Goal: Contribute content

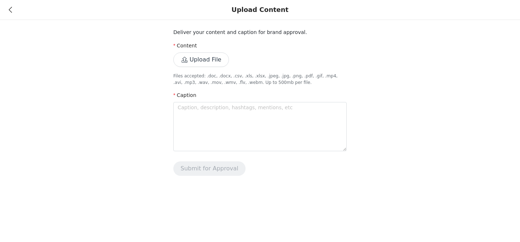
click at [204, 64] on button "Upload File" at bounding box center [201, 59] width 56 height 14
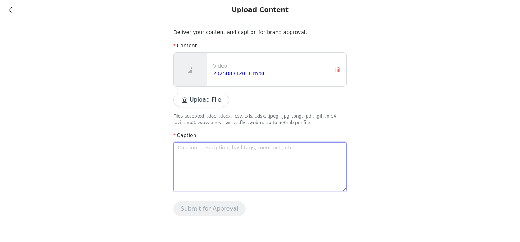
click at [244, 172] on textarea at bounding box center [259, 166] width 173 height 49
click at [193, 174] on textarea at bounding box center [259, 166] width 173 height 49
type textarea "S"
type textarea "So"
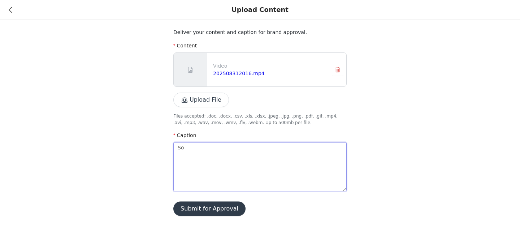
type textarea "So"
type textarea "So M"
type textarea "So Ma"
type textarea "So Many"
type textarea "So Man"
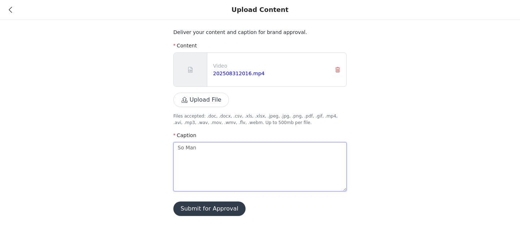
type textarea "So Ma"
type textarea "So M"
type textarea "So"
type textarea "S"
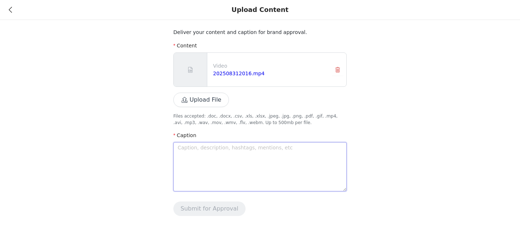
type textarea "S"
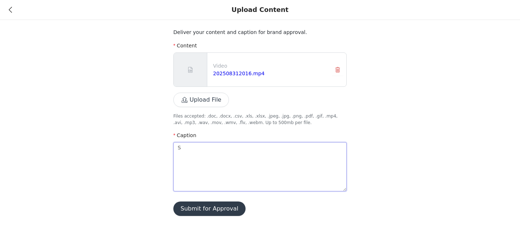
type textarea "So"
type textarea "So m"
type textarea "So ma"
type textarea "So man"
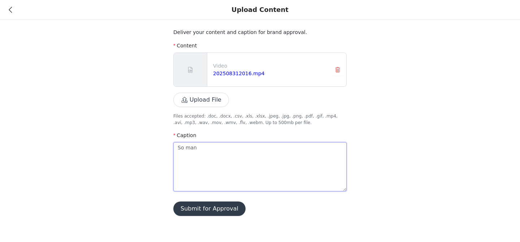
type textarea "So many"
type textarea "So many g"
type textarea "So many gr"
type textarea "So many gre"
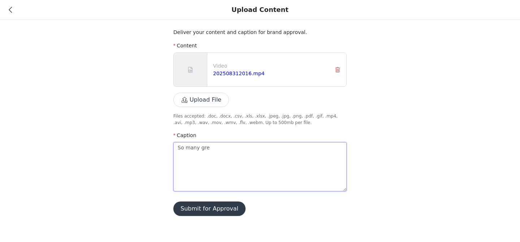
type textarea "So many grea"
type textarea "So many great"
type textarea "So many great p"
type textarea "So many great pi"
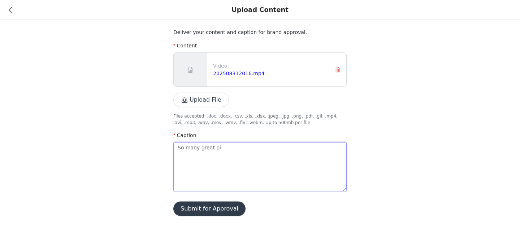
type textarea "So many great piu"
type textarea "So many great pi"
type textarea "So many great pie"
type textarea "So many great piec"
type textarea "So many great piece"
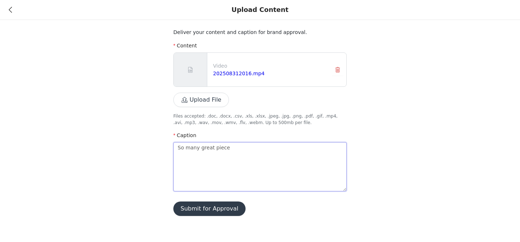
type textarea "So many great pieces"
type textarea "So many great pieces o"
type textarea "So many great pieces"
type textarea "So many great pieces f"
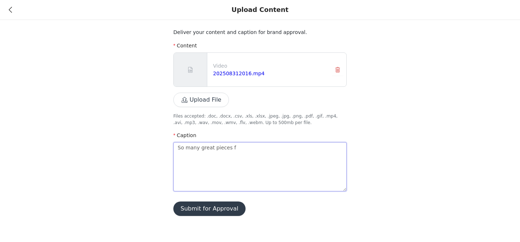
type textarea "So many great pieces fr"
type textarea "So many great pieces fro"
type textarea "So many great pieces fr"
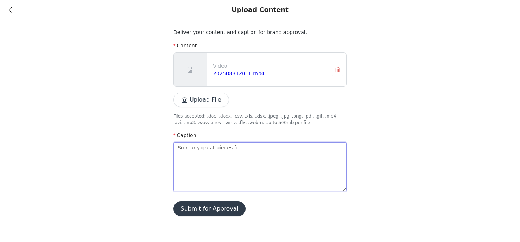
type textarea "So many great pieces f"
type textarea "So many great pieces fr"
type textarea "So many great pieces fro"
type textarea "So many great pieces from"
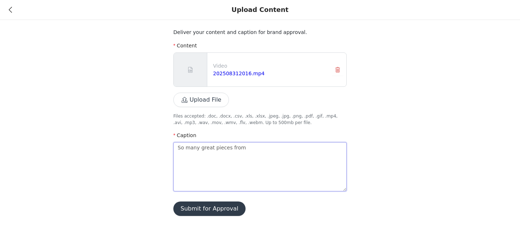
type textarea "So many great pieces from @"
type textarea "So many great pieces from @o"
type textarea "So many great pieces from @on"
type textarea "So many great pieces from @one"
type textarea "So many great pieces from @oneq"
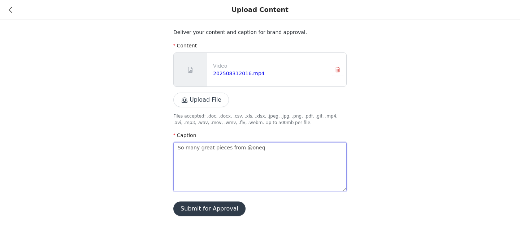
type textarea "So many great pieces from @onequ"
type textarea "So many great pieces from @onequi"
type textarea "So many great pieces from @onequin"
type textarea "So many great pieces from @onequinc"
type textarea "So many great pieces from @onequince"
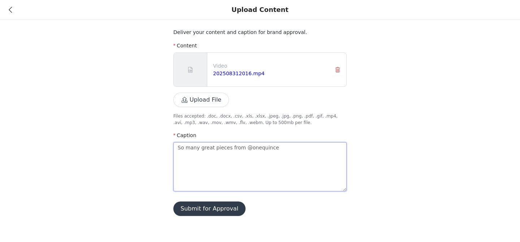
type textarea "So many great pieces from @onequince"
type textarea "So many great pieces from @onequince s"
type textarea "So many great pieces from @onequince so"
type textarea "So many great pieces from @onequince so m"
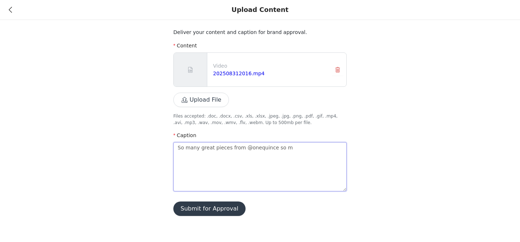
type textarea "So many great pieces from @onequince so ma"
type textarea "So many great pieces from @onequince so man"
type textarea "So many great pieces from @onequince so many"
type textarea "So many great pieces from @onequince so many g"
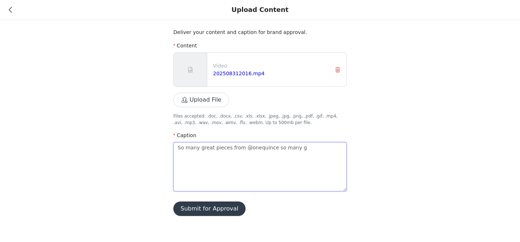
type textarea "So many great pieces from @onequince so many gr"
type textarea "So many great pieces from @onequince so many gre"
type textarea "So many great pieces from @onequince so many grea"
type textarea "So many great pieces from @onequince so many great"
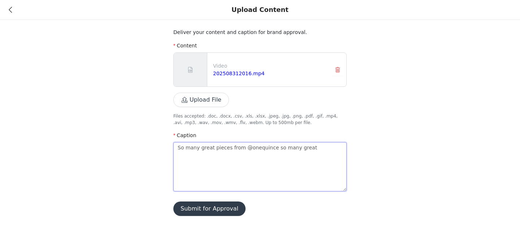
type textarea "So many great pieces from @onequince so many great f"
type textarea "So many great pieces from @onequince so many great fi"
type textarea "So many great pieces from @onequince so many great fie"
type textarea "So many great pieces from @onequince so many great fiec"
type textarea "So many great pieces from @onequince so many great fiece"
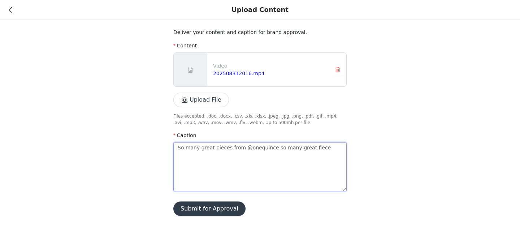
type textarea "So many great pieces from @onequince so many great fieces"
type textarea "So many great pieces from @onequince so many great fieces f"
type textarea "So many great pieces from @onequince so many great fieces fo"
type textarea "So many great pieces from @onequince so many great fieces for"
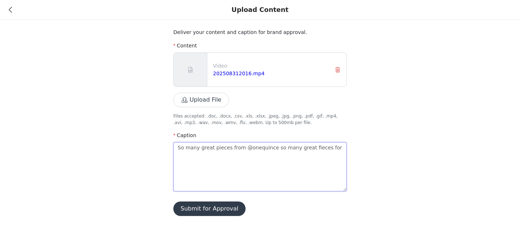
type textarea "So many great pieces from @onequince so many great fieces for"
type textarea "So many great pieces from @onequince so many great fieces fo"
type textarea "So many great pieces from @onequince so many great fieces f"
type textarea "So many great pieces from @onequince so many great fieces"
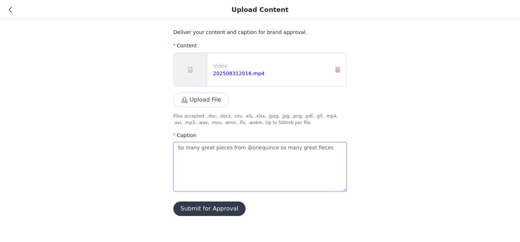
type textarea "So many great pieces from @onequince so many great fieces"
type textarea "So many great pieces from @onequince so many great fiece"
type textarea "So many great pieces from @onequince so many great fiec"
type textarea "So many great pieces from @onequince so many great fie"
type textarea "So many great pieces from @onequince so many great fi"
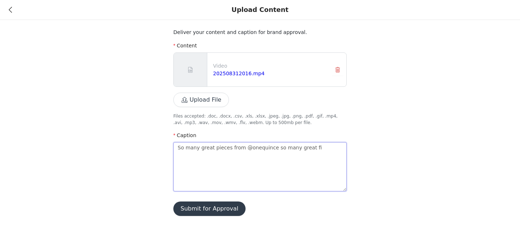
type textarea "So many great pieces from @onequince so many great f"
type textarea "So many great pieces from @onequince so many great"
type textarea "So many great pieces from @onequince so many great p"
type textarea "So many great pieces from @onequince so many great pi"
type textarea "So many great pieces from @onequince so many great pie"
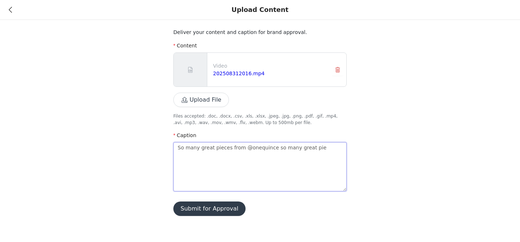
type textarea "So many great pieces from @onequince so many great piea"
paste textarea "INFG-25THECHICLYEFFECT10"
click at [204, 172] on textarea "So many great pieces from @onequince so many great pieces for Fall. Use code:IN…" at bounding box center [259, 166] width 173 height 49
click at [283, 159] on textarea "So many great pieces from @onequince so many great pieces for Fall. Use code:IN…" at bounding box center [259, 166] width 173 height 49
drag, startPoint x: 273, startPoint y: 149, endPoint x: 317, endPoint y: 154, distance: 43.6
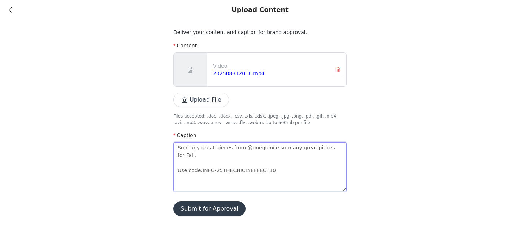
click at [317, 154] on textarea "So many great pieces from @onequince so many great pieces for Fall. Use code:IN…" at bounding box center [259, 166] width 173 height 49
click at [301, 143] on textarea "So many great pieces from @onequince s Use code:INFG-25THECHICLYEFFECT10" at bounding box center [259, 166] width 173 height 49
click at [290, 146] on textarea "So many great pieces from @onequince s Use code:INFG-25THECHICLYEFFECT10" at bounding box center [259, 166] width 173 height 49
click at [265, 177] on textarea "So many great pieces from @onequince. They are great verstile pieces perfect fo…" at bounding box center [259, 166] width 173 height 49
click at [272, 177] on textarea "So many great pieces from @onequince. They are great verstile pieces perfect fo…" at bounding box center [259, 166] width 173 height 49
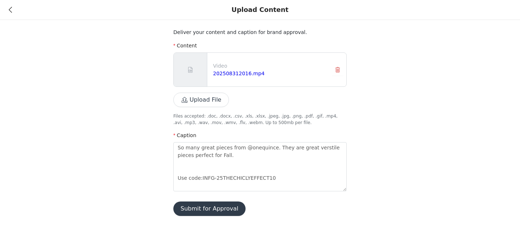
click at [226, 209] on button "Submit for Approval" at bounding box center [209, 208] width 72 height 14
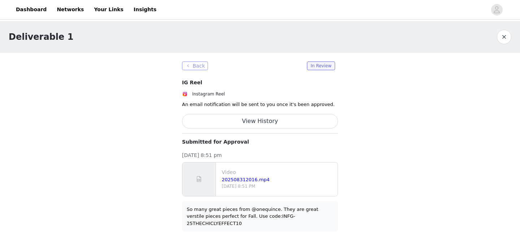
click at [198, 63] on button "Back" at bounding box center [195, 65] width 26 height 9
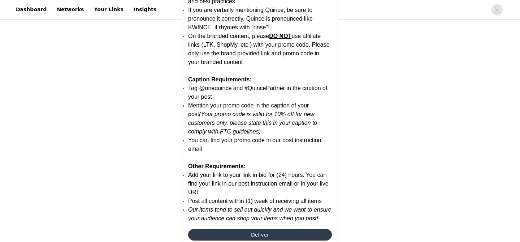
scroll to position [1489, 0]
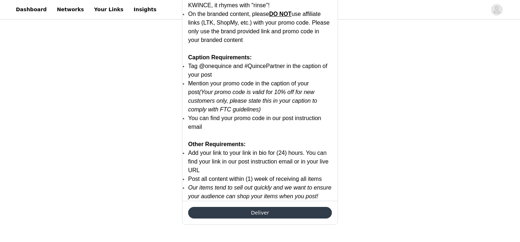
click at [229, 212] on button "Deliver" at bounding box center [260, 213] width 144 height 12
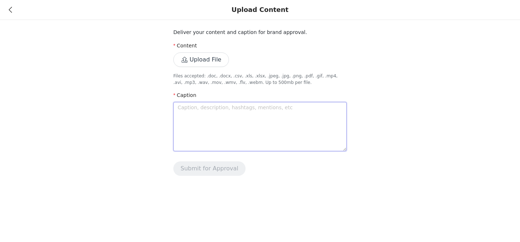
click at [214, 112] on textarea at bounding box center [259, 126] width 173 height 49
